Goal: Task Accomplishment & Management: Use online tool/utility

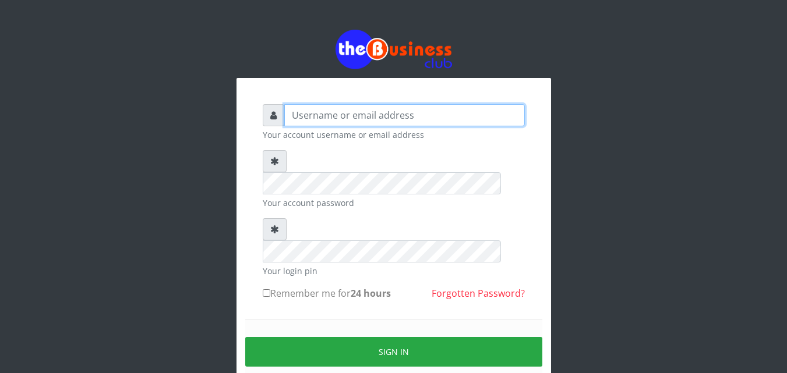
click at [289, 115] on input "text" at bounding box center [404, 115] width 241 height 22
type input "siesther"
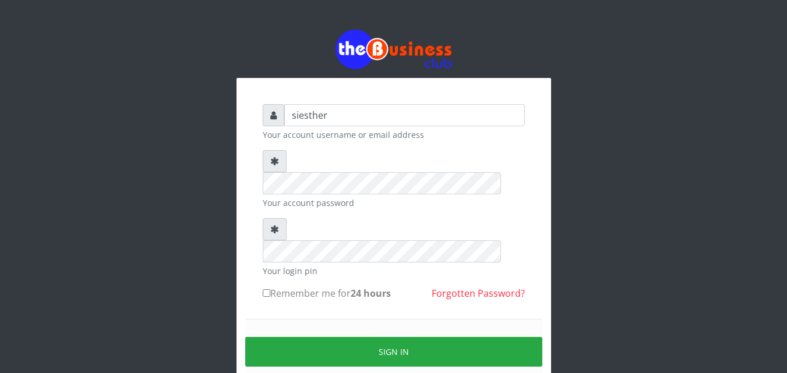
click at [302, 270] on form "siesther Your account username or email address Your account password Your logi…" at bounding box center [394, 258] width 262 height 309
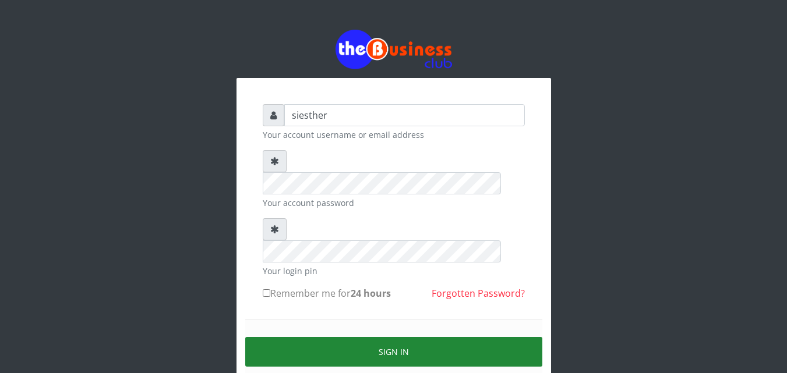
click at [403, 337] on button "Sign in" at bounding box center [393, 352] width 297 height 30
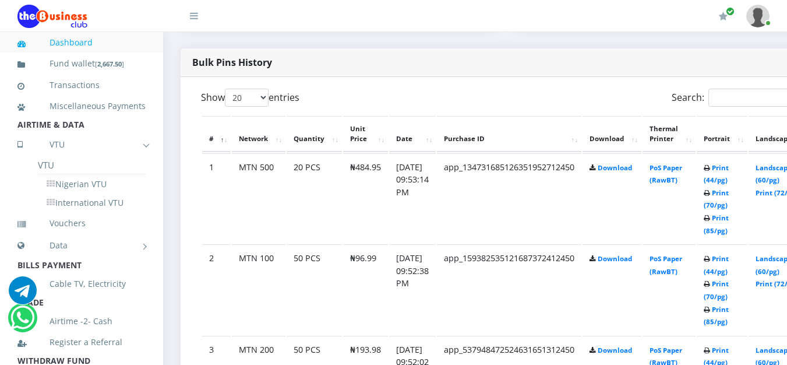
scroll to position [627, 0]
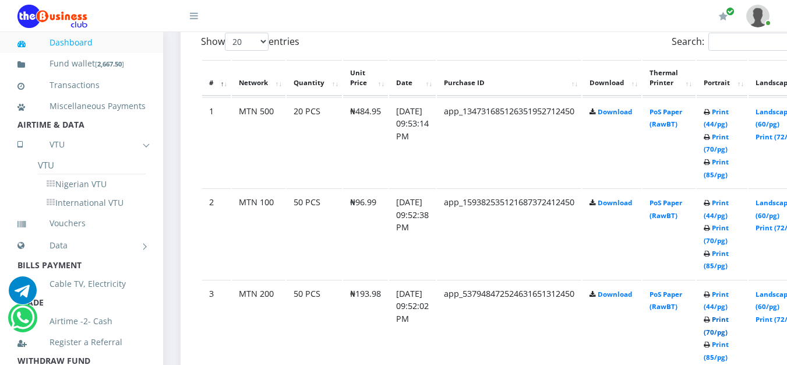
click at [729, 335] on link "Print (70/pg)" at bounding box center [716, 326] width 25 height 22
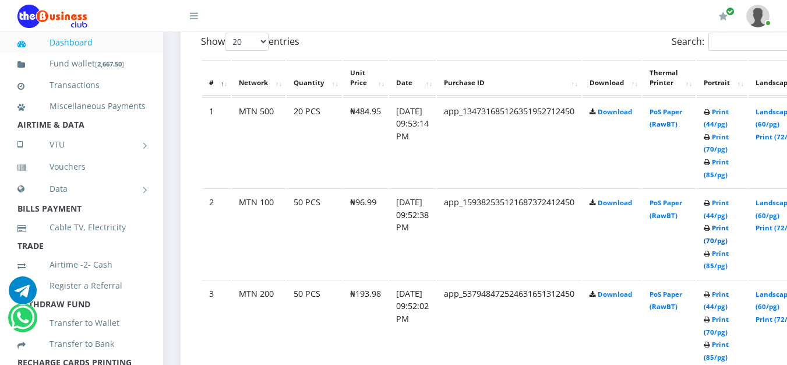
click at [729, 243] on link "Print (70/pg)" at bounding box center [716, 234] width 25 height 22
click at [729, 152] on link "Print (70/pg)" at bounding box center [716, 143] width 25 height 22
